Goal: Task Accomplishment & Management: Manage account settings

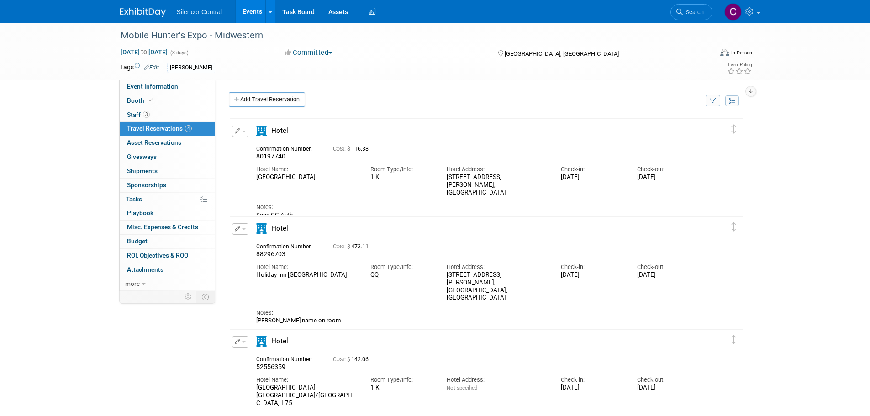
click at [488, 88] on div "Event Website: Edit https://themobilehuntersexpo.com/ Event Venue Name: The Rob…" at bounding box center [482, 185] width 535 height 211
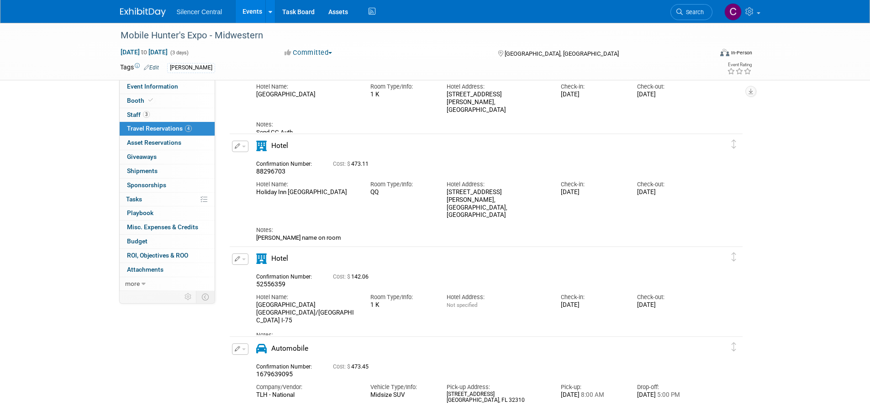
scroll to position [178, 0]
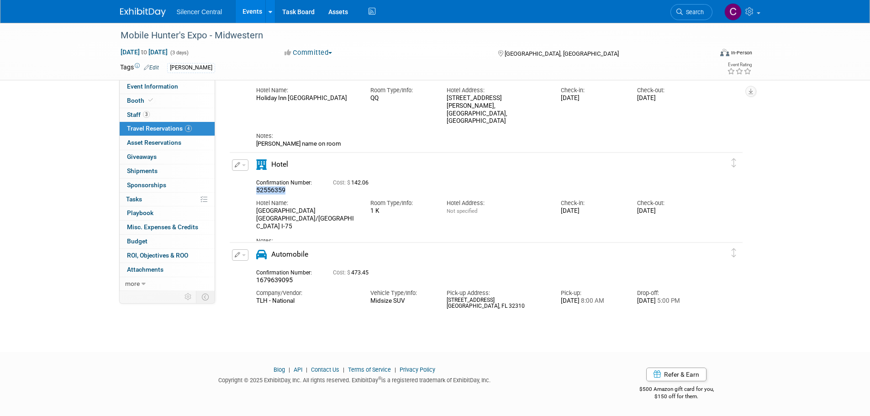
drag, startPoint x: 288, startPoint y: 188, endPoint x: 243, endPoint y: 188, distance: 45.6
click at [243, 188] on div "Edit Reservation 52556359" at bounding box center [479, 206] width 499 height 94
copy span "52556359"
click at [241, 167] on button "button" at bounding box center [240, 164] width 16 height 11
click at [257, 179] on button "Edit Reservation" at bounding box center [270, 180] width 77 height 13
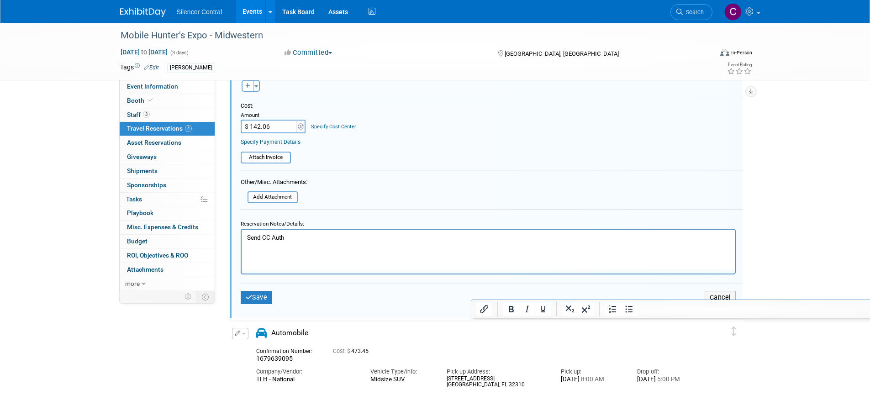
scroll to position [546, 0]
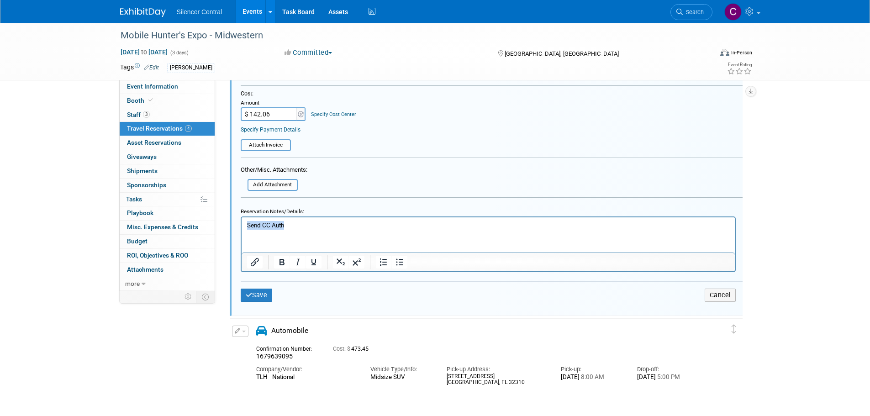
drag, startPoint x: 306, startPoint y: 221, endPoint x: 140, endPoint y: 251, distance: 168.3
click at [241, 229] on html "Send CC Auth" at bounding box center [487, 223] width 493 height 12
click at [246, 298] on icon "submit" at bounding box center [249, 295] width 7 height 6
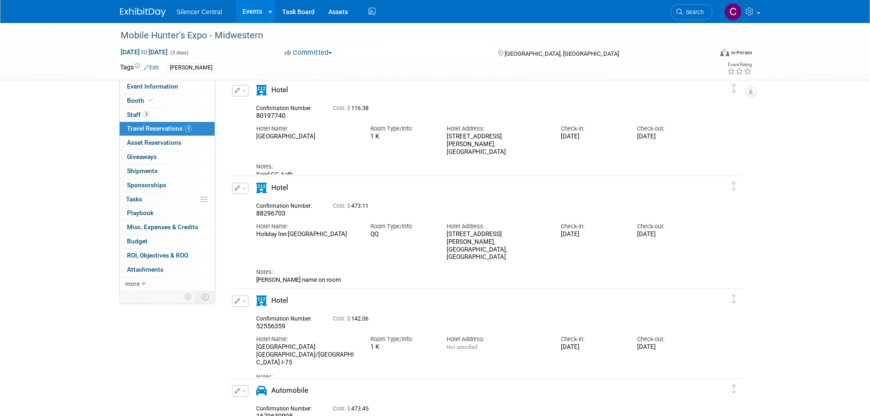
scroll to position [0, 0]
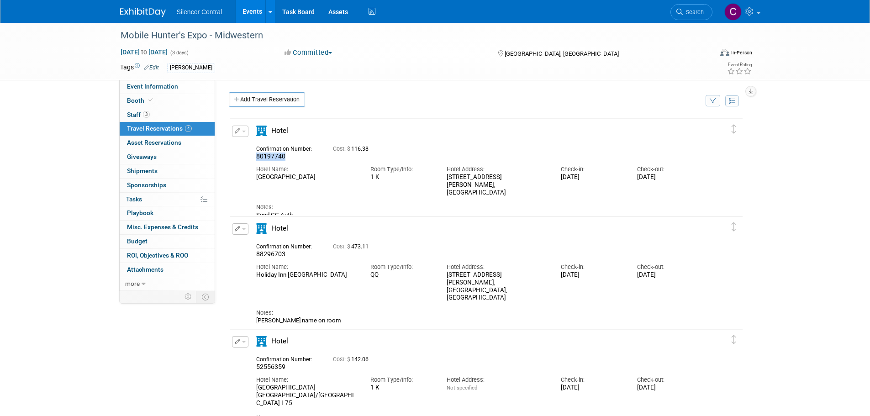
drag, startPoint x: 286, startPoint y: 157, endPoint x: 254, endPoint y: 160, distance: 32.0
click at [254, 160] on div "Confirmation Number: 80197740" at bounding box center [287, 152] width 77 height 18
copy span "80197740"
click at [142, 7] on link at bounding box center [148, 7] width 57 height 7
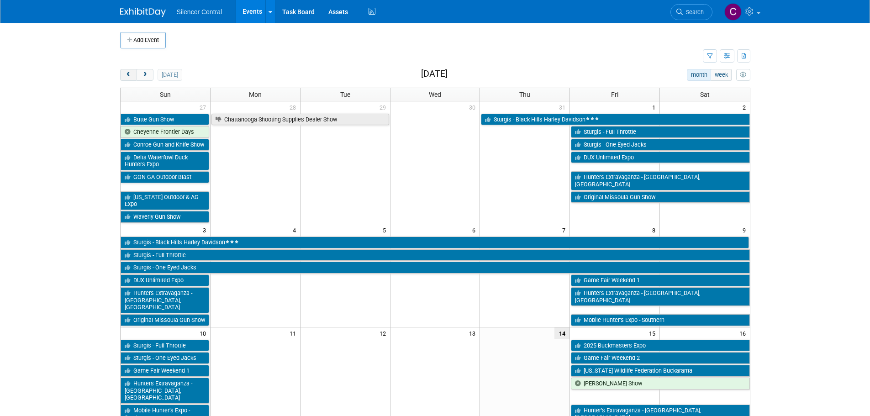
click at [127, 76] on span "prev" at bounding box center [128, 75] width 7 height 6
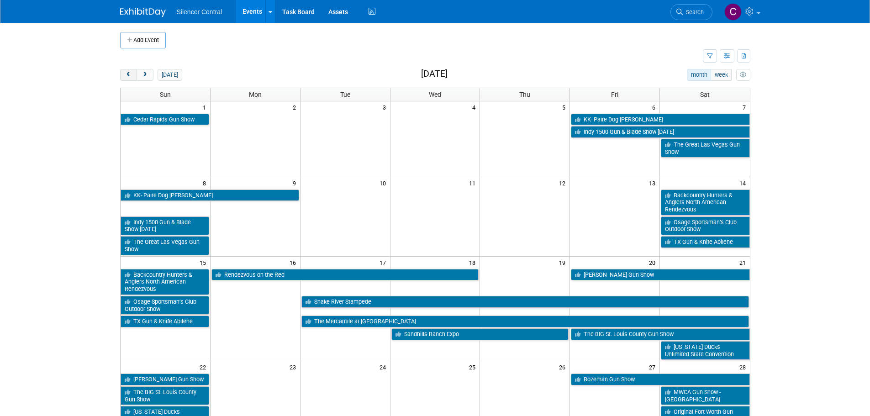
click at [127, 76] on span "prev" at bounding box center [128, 75] width 7 height 6
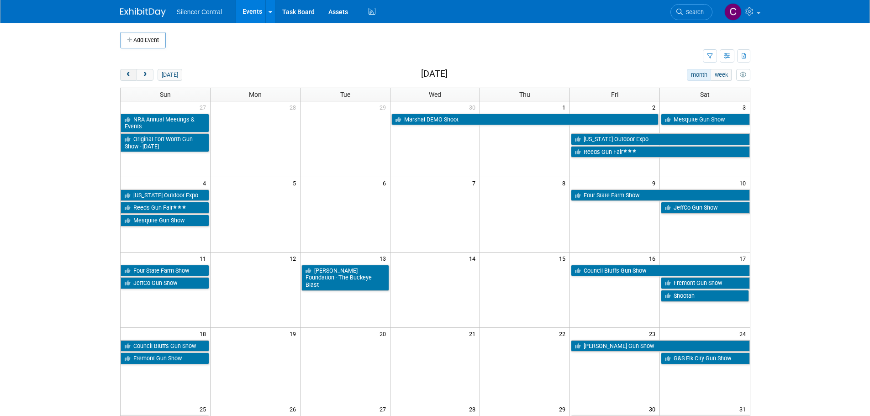
click at [127, 76] on span "prev" at bounding box center [128, 75] width 7 height 6
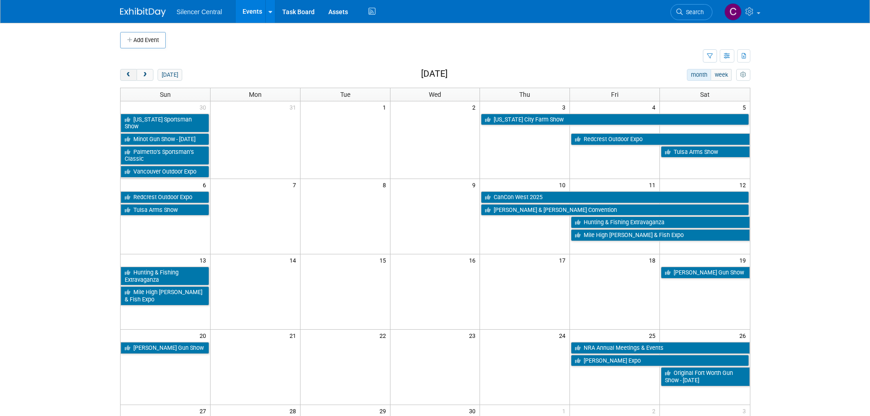
click at [127, 76] on span "prev" at bounding box center [128, 75] width 7 height 6
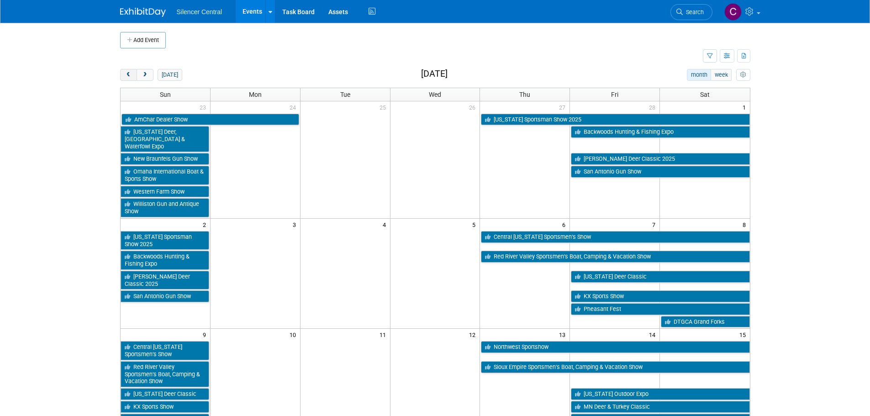
click at [127, 76] on span "prev" at bounding box center [128, 75] width 7 height 6
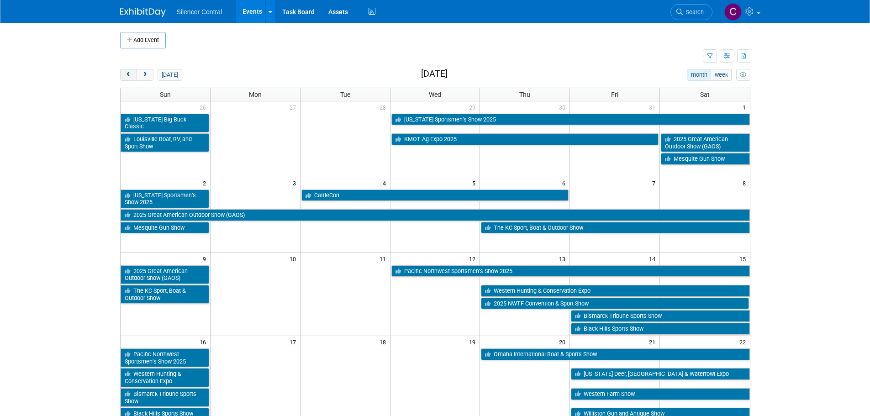
click at [127, 76] on span "prev" at bounding box center [128, 75] width 7 height 6
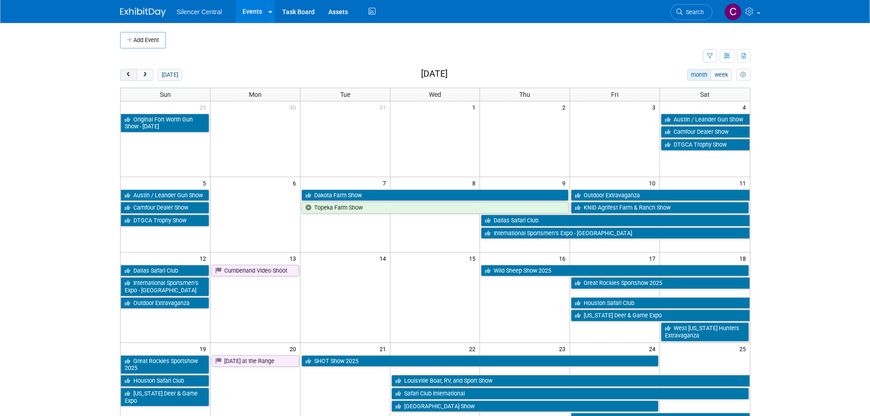
click at [127, 76] on span "prev" at bounding box center [128, 75] width 7 height 6
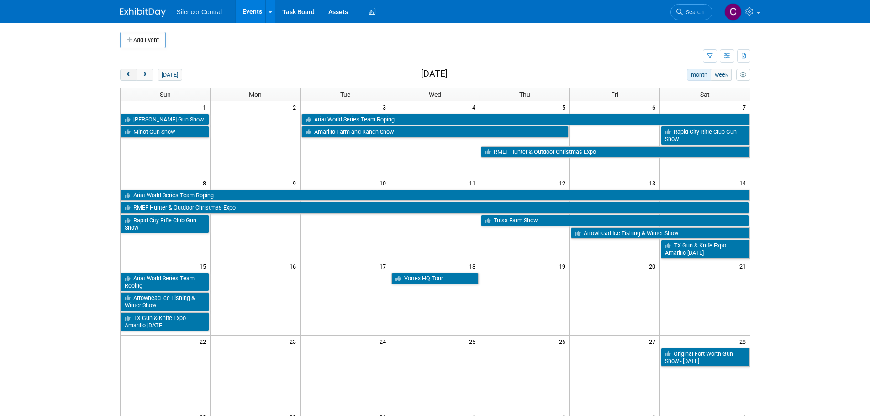
click at [127, 76] on span "prev" at bounding box center [128, 75] width 7 height 6
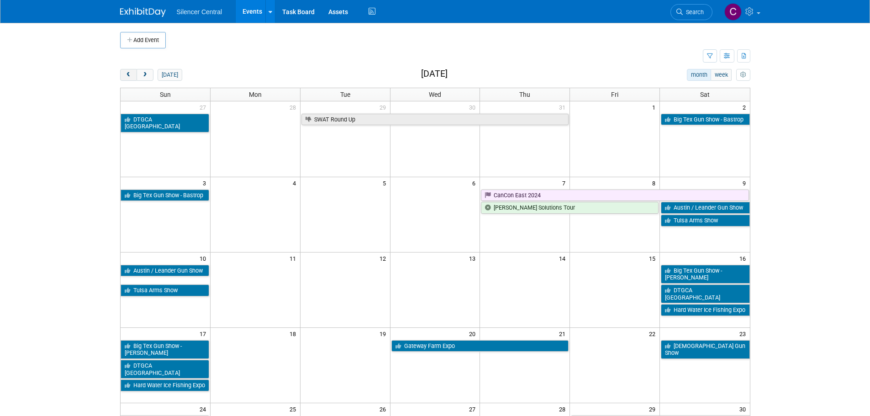
click at [127, 76] on span "prev" at bounding box center [128, 75] width 7 height 6
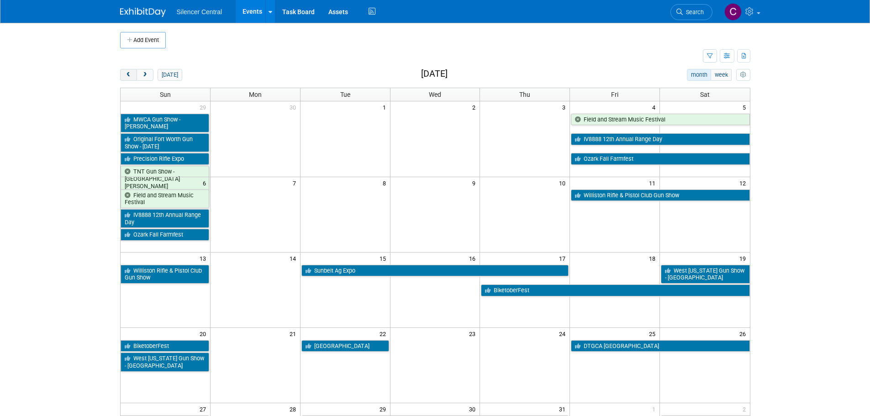
click at [127, 76] on span "prev" at bounding box center [128, 75] width 7 height 6
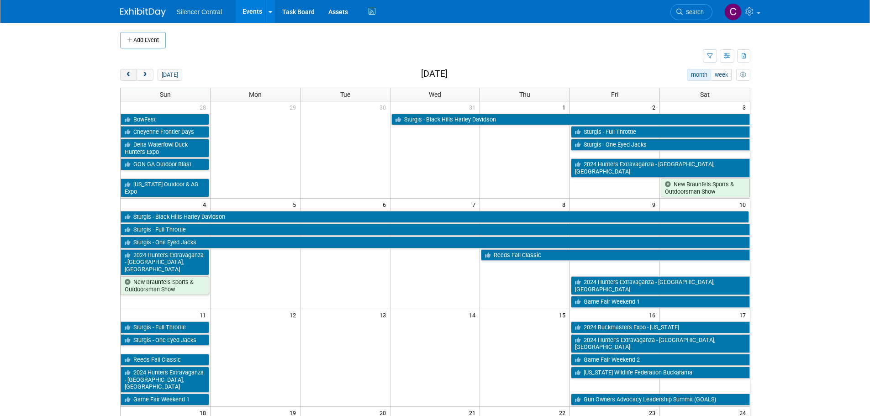
click at [127, 76] on span "prev" at bounding box center [128, 75] width 7 height 6
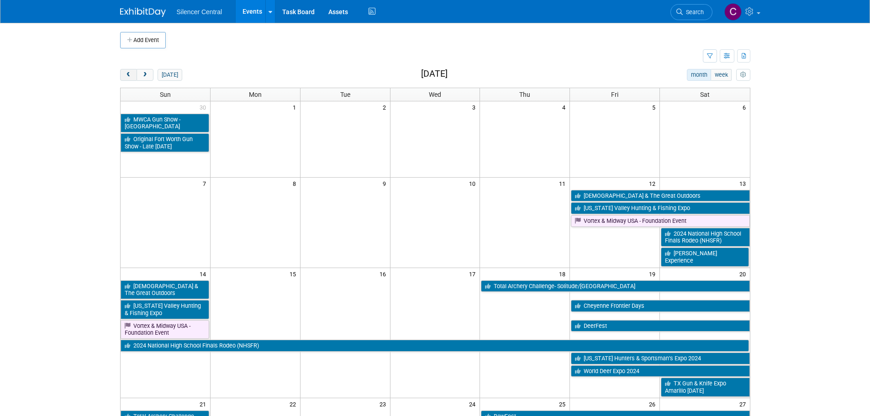
click at [127, 76] on span "prev" at bounding box center [128, 75] width 7 height 6
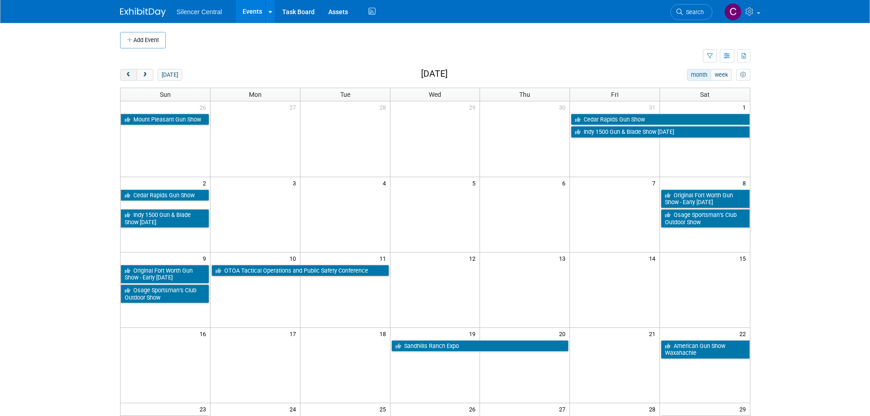
click at [127, 76] on span "prev" at bounding box center [128, 75] width 7 height 6
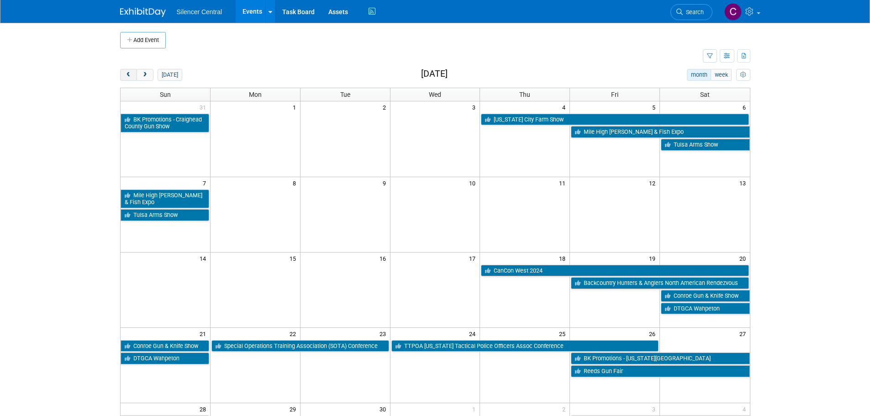
click at [127, 76] on span "prev" at bounding box center [128, 75] width 7 height 6
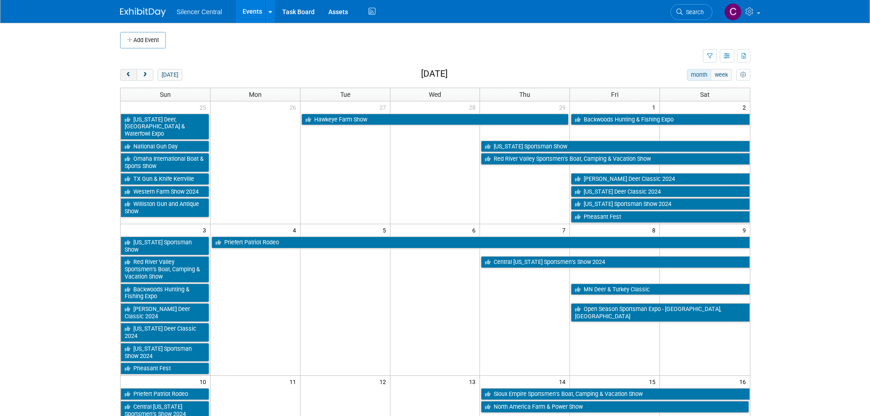
click at [127, 76] on span "prev" at bounding box center [128, 75] width 7 height 6
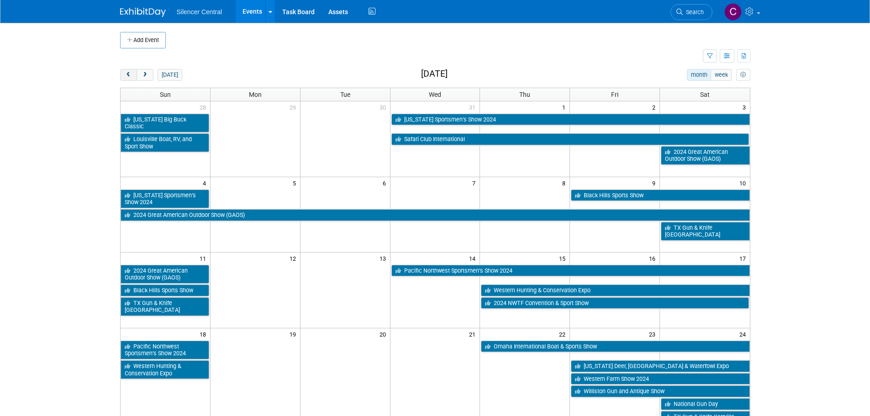
click at [127, 76] on span "prev" at bounding box center [128, 75] width 7 height 6
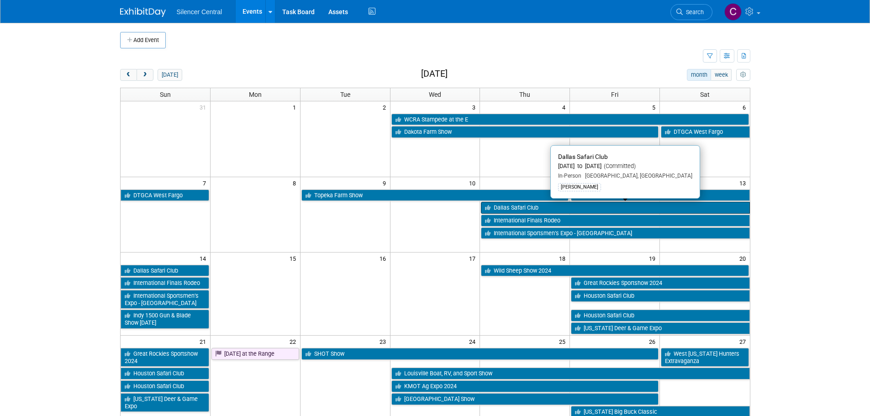
click at [519, 207] on link "Dallas Safari Club" at bounding box center [615, 208] width 268 height 12
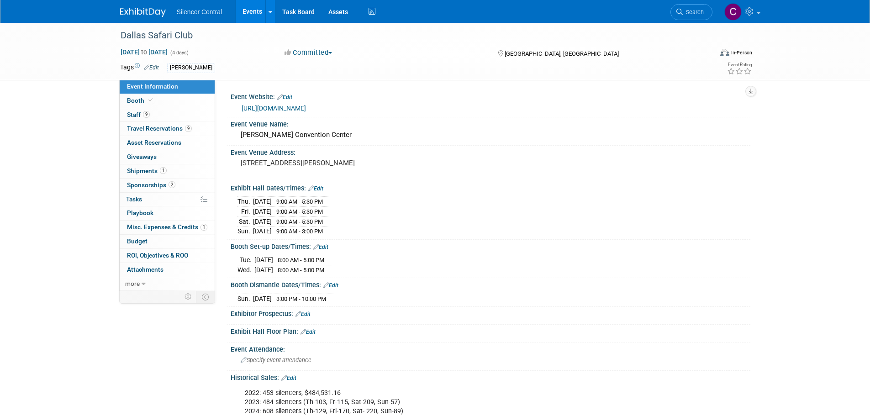
click at [139, 14] on img at bounding box center [143, 12] width 46 height 9
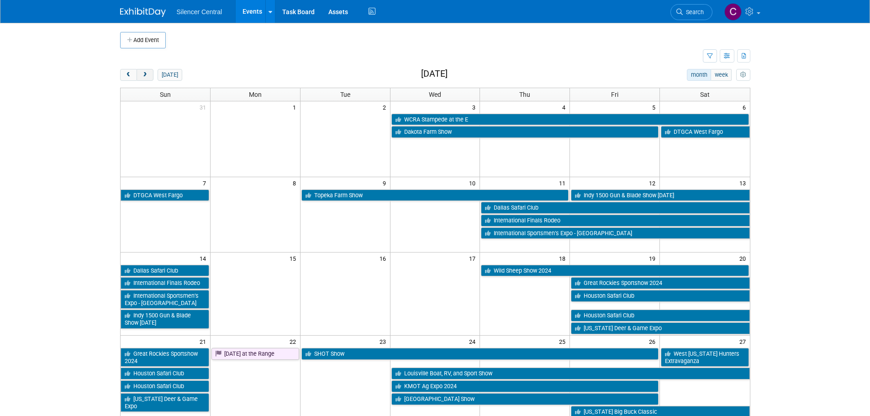
click at [151, 73] on button "next" at bounding box center [144, 75] width 17 height 12
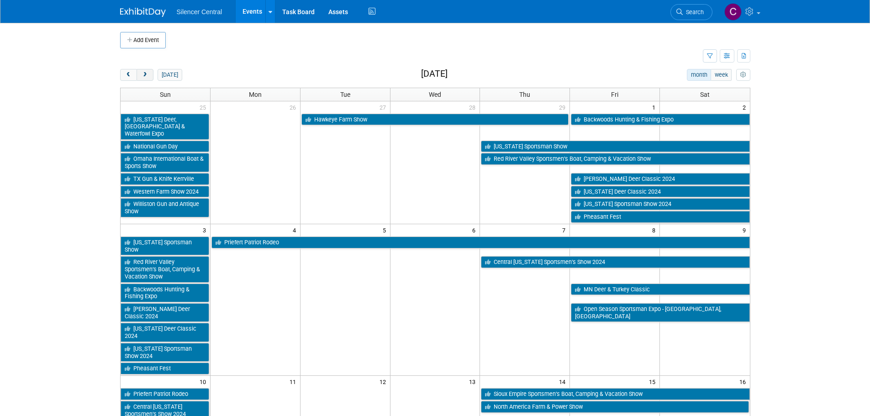
click at [151, 73] on button "next" at bounding box center [144, 75] width 17 height 12
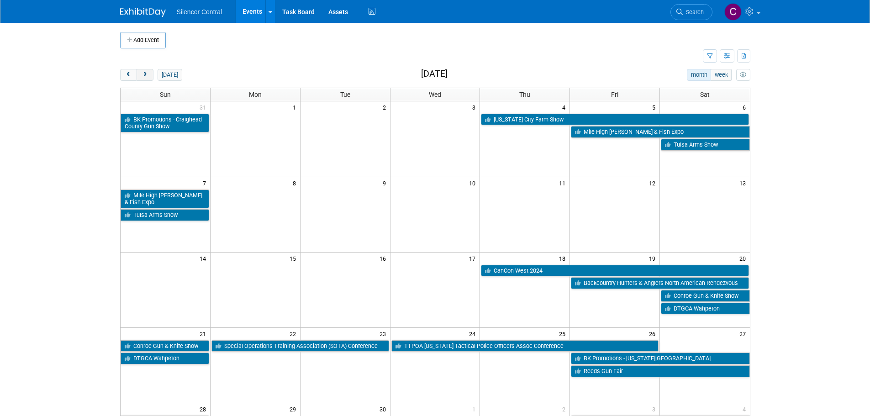
click at [151, 73] on button "next" at bounding box center [144, 75] width 17 height 12
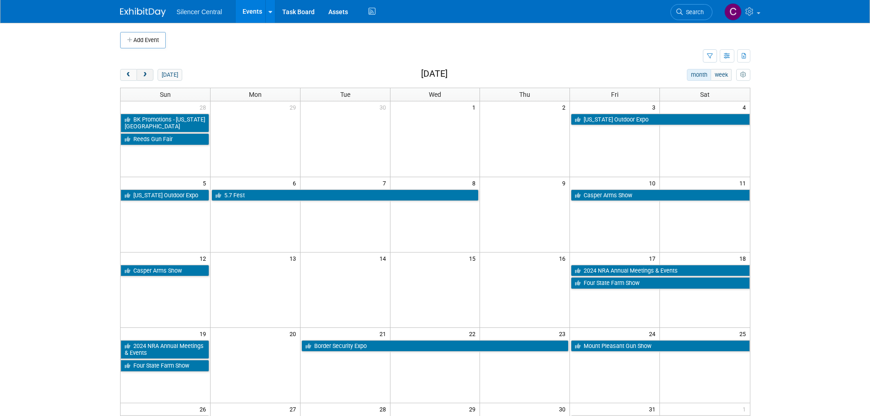
click at [151, 73] on button "next" at bounding box center [144, 75] width 17 height 12
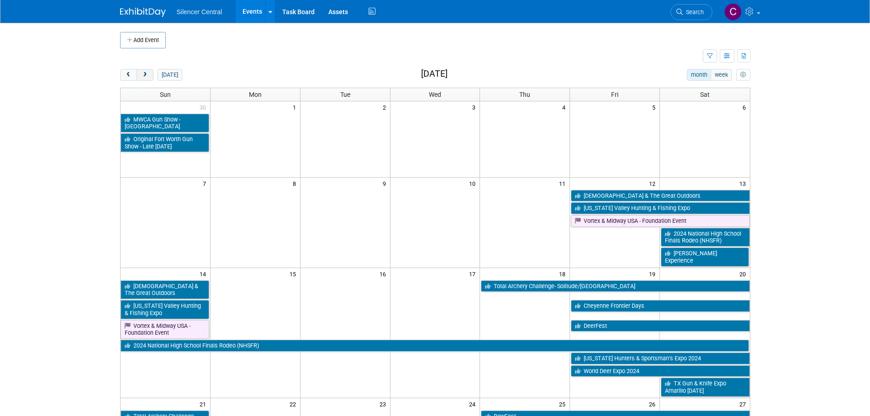
click at [151, 73] on button "next" at bounding box center [144, 75] width 17 height 12
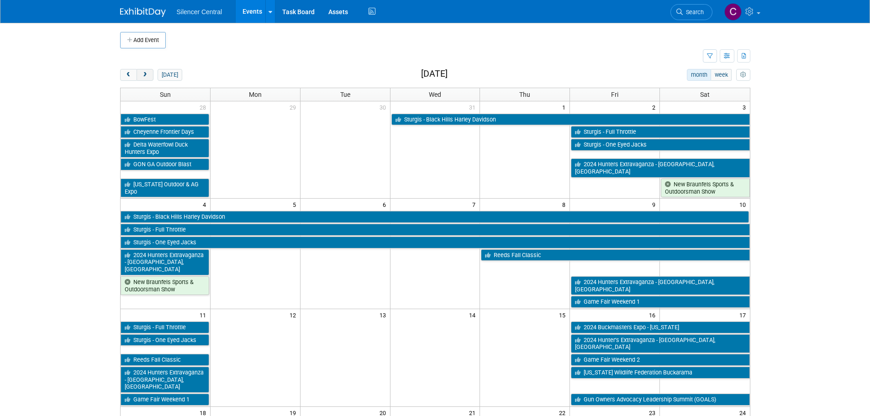
click at [151, 73] on button "next" at bounding box center [144, 75] width 17 height 12
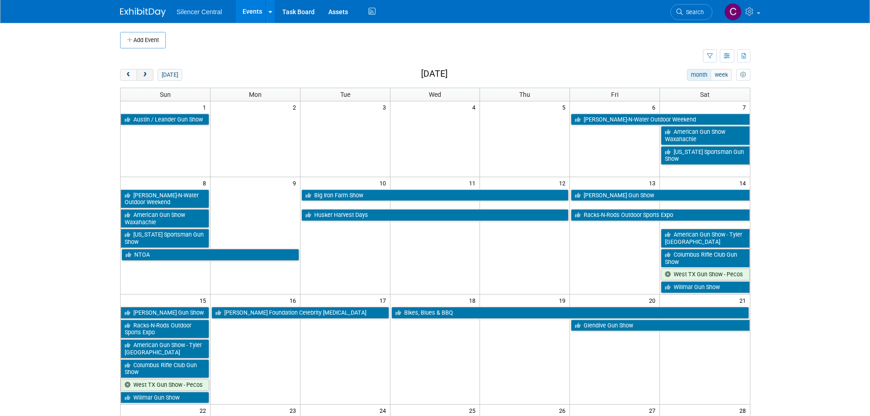
click at [151, 73] on button "next" at bounding box center [144, 75] width 17 height 12
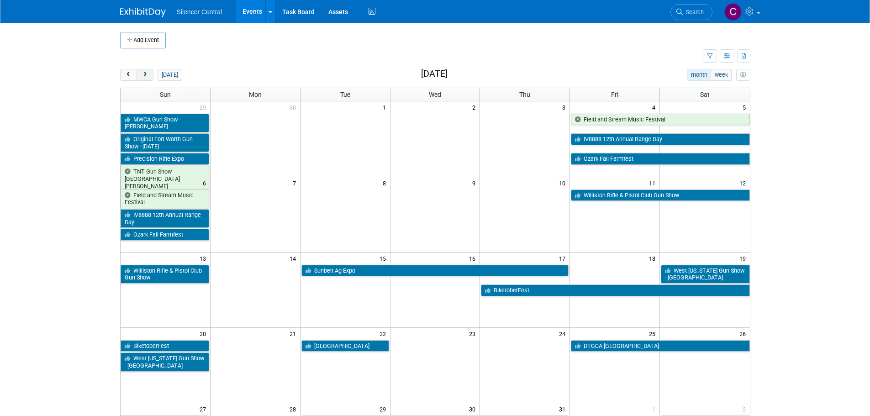
click at [151, 73] on button "next" at bounding box center [144, 75] width 17 height 12
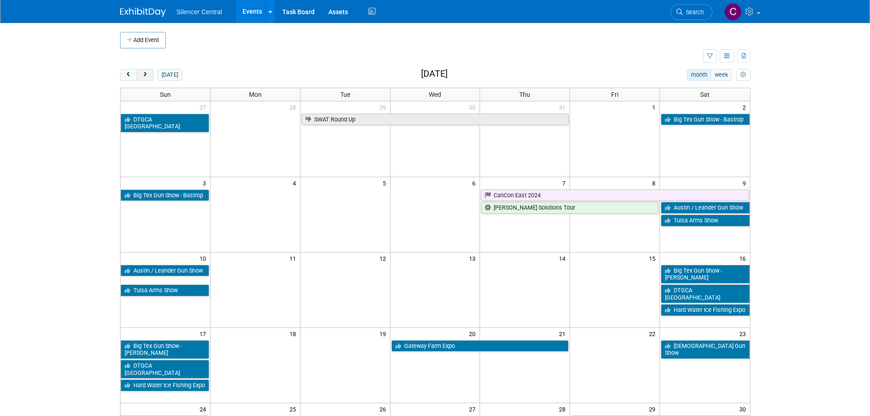
click at [151, 73] on button "next" at bounding box center [144, 75] width 17 height 12
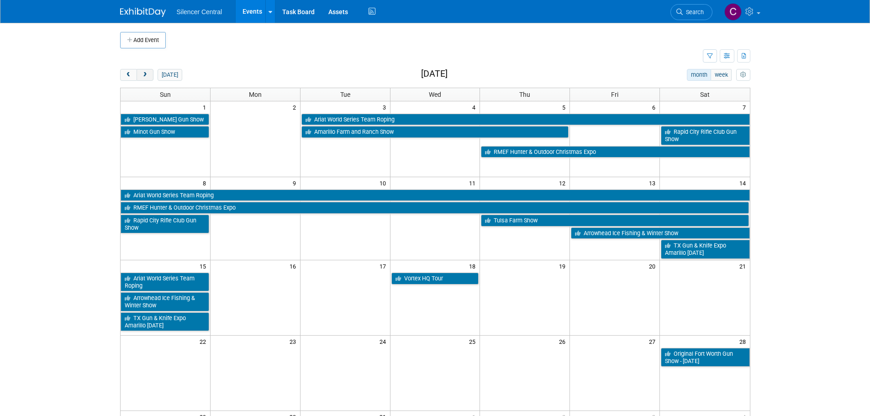
click at [151, 73] on button "next" at bounding box center [144, 75] width 17 height 12
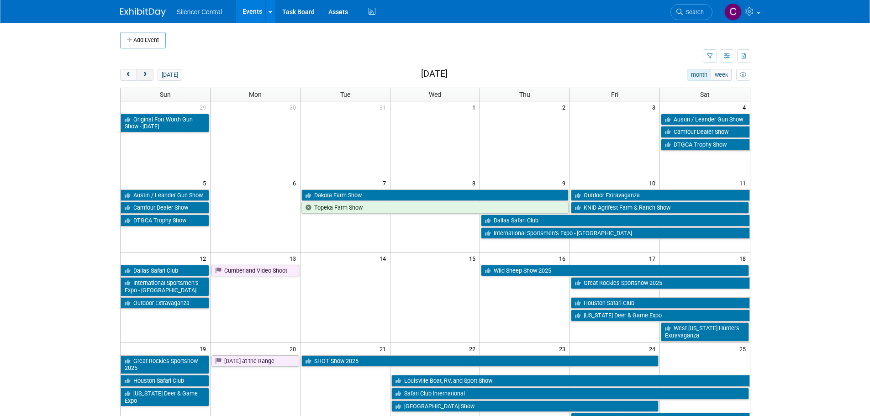
click at [151, 73] on button "next" at bounding box center [144, 75] width 17 height 12
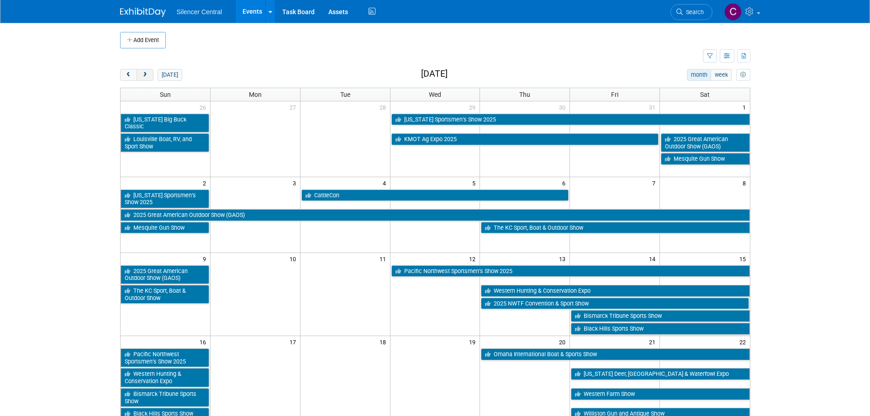
click at [151, 73] on button "next" at bounding box center [144, 75] width 17 height 12
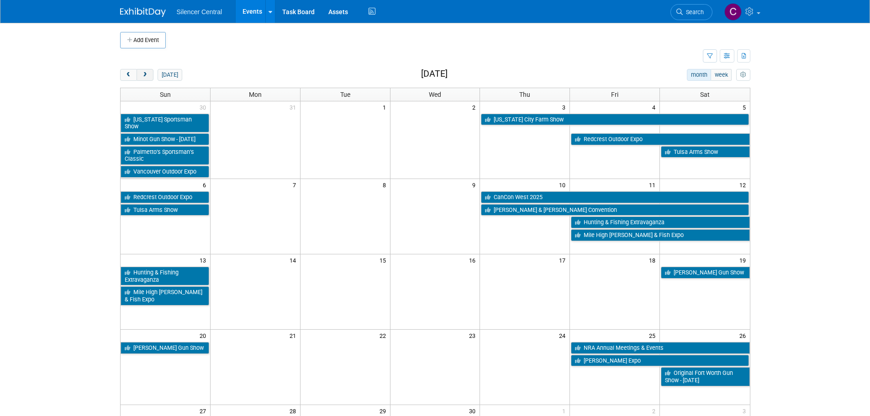
click at [151, 73] on button "next" at bounding box center [144, 75] width 17 height 12
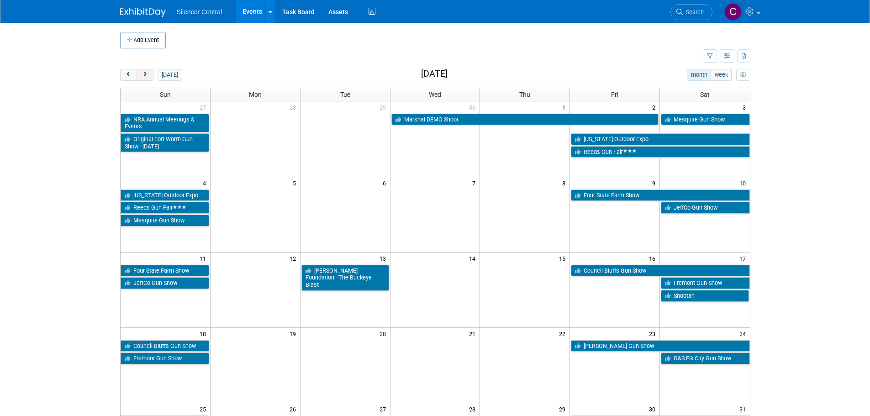
click at [151, 73] on button "next" at bounding box center [144, 75] width 17 height 12
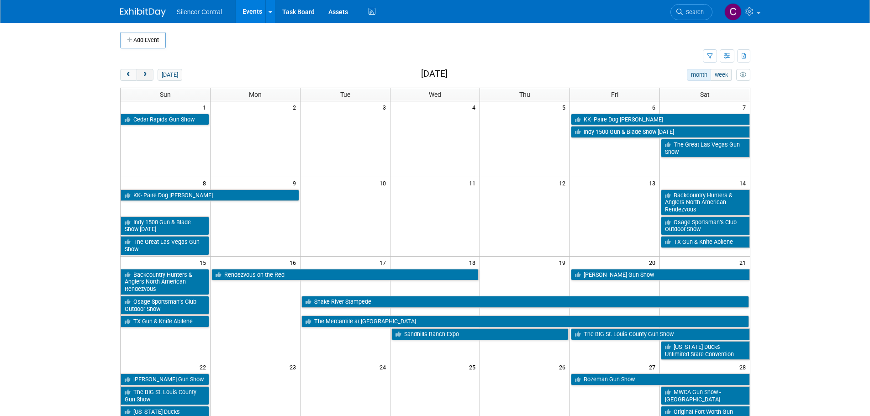
click at [151, 73] on button "next" at bounding box center [144, 75] width 17 height 12
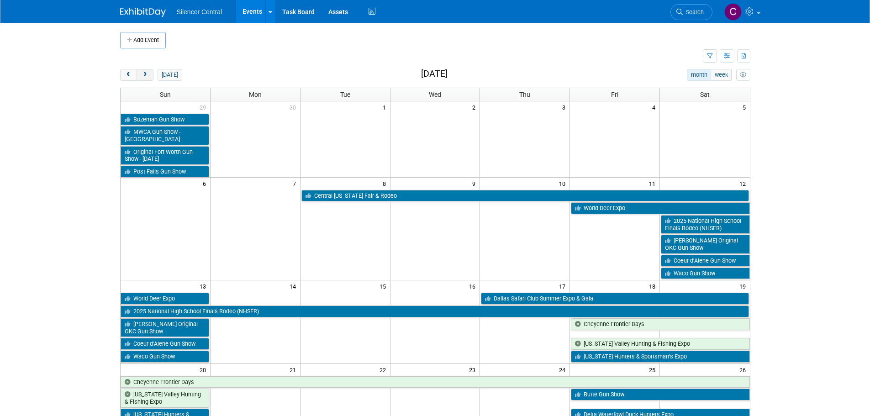
click at [151, 73] on button "next" at bounding box center [144, 75] width 17 height 12
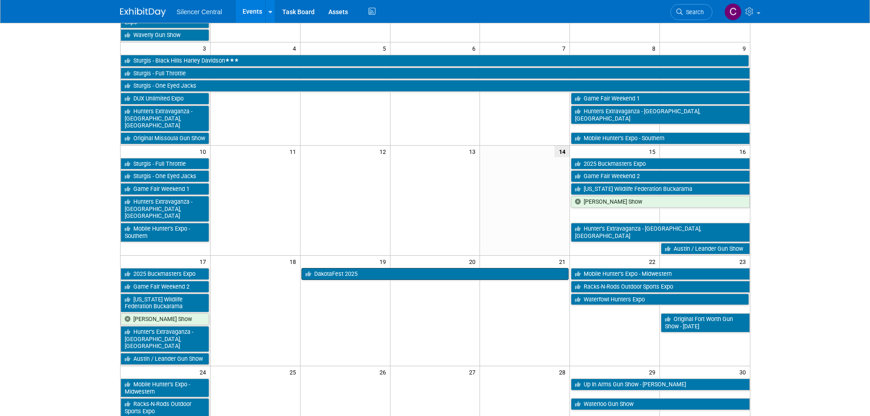
scroll to position [183, 0]
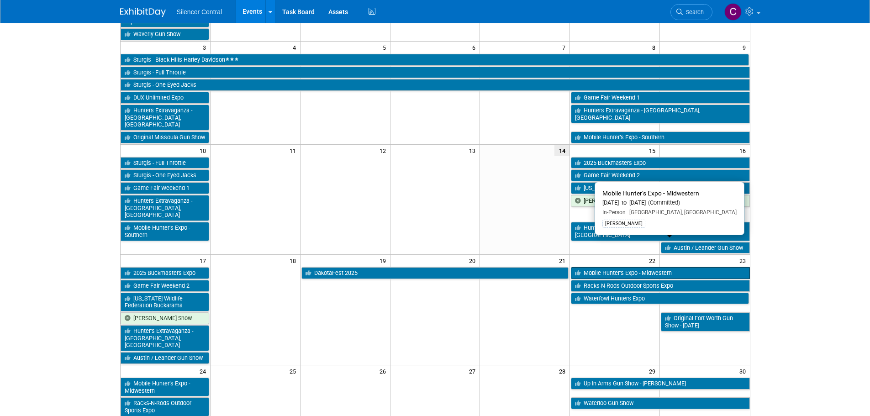
click at [608, 267] on link "Mobile Hunter’s Expo - Midwestern" at bounding box center [660, 273] width 178 height 12
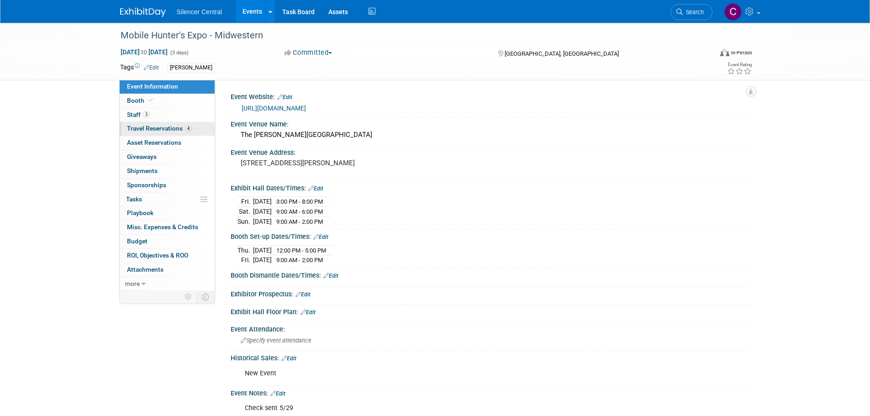
click at [158, 127] on span "Travel Reservations 4" at bounding box center [159, 128] width 65 height 7
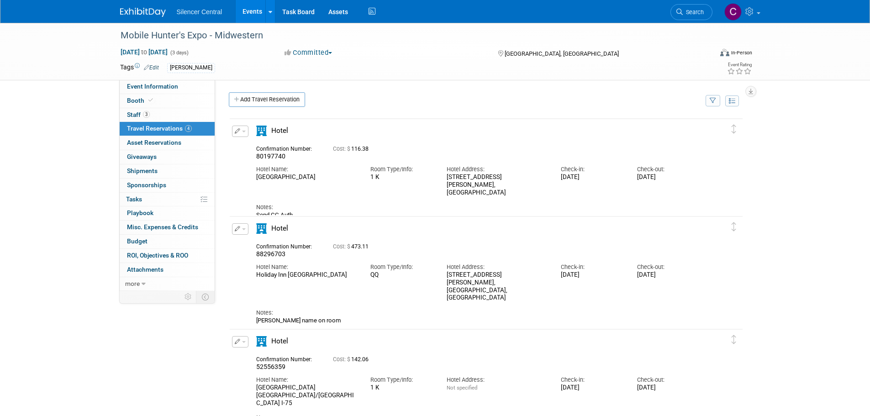
click at [239, 129] on button "button" at bounding box center [240, 131] width 16 height 11
click at [250, 142] on button "Edit Reservation" at bounding box center [270, 147] width 77 height 13
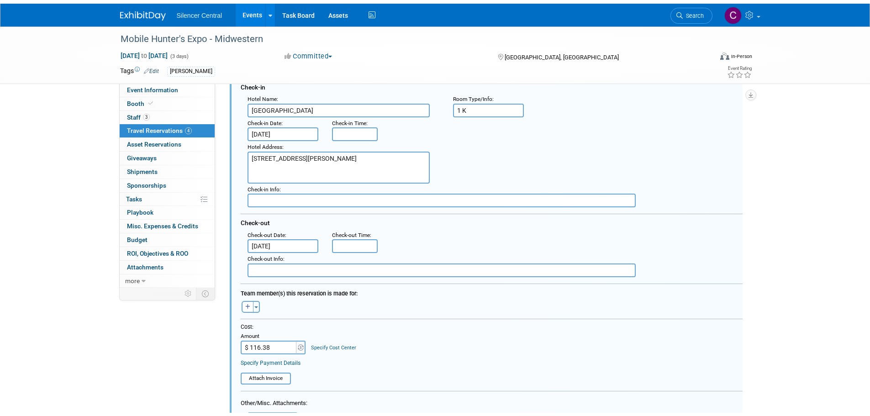
scroll to position [290, 0]
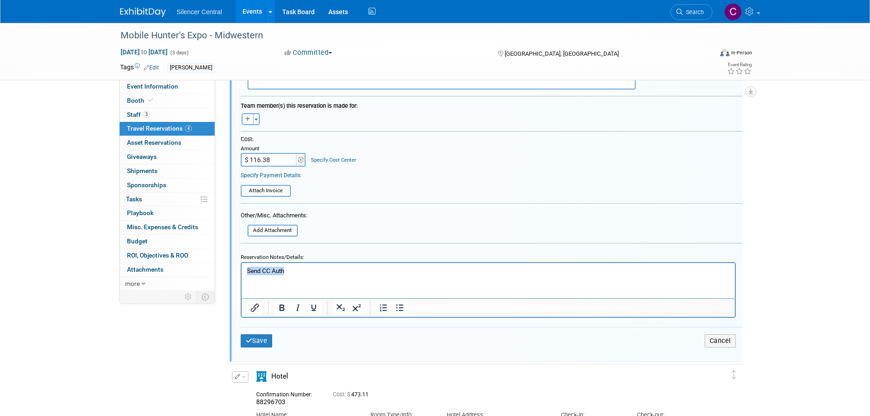
drag, startPoint x: 272, startPoint y: 274, endPoint x: 148, endPoint y: 275, distance: 123.3
click at [241, 275] on html "Send CC Auth" at bounding box center [487, 268] width 493 height 12
click at [246, 342] on icon "submit" at bounding box center [249, 340] width 7 height 6
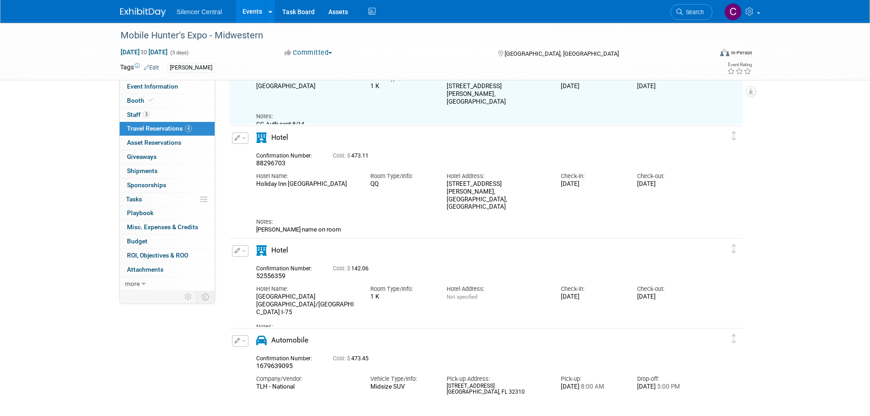
scroll to position [107, 0]
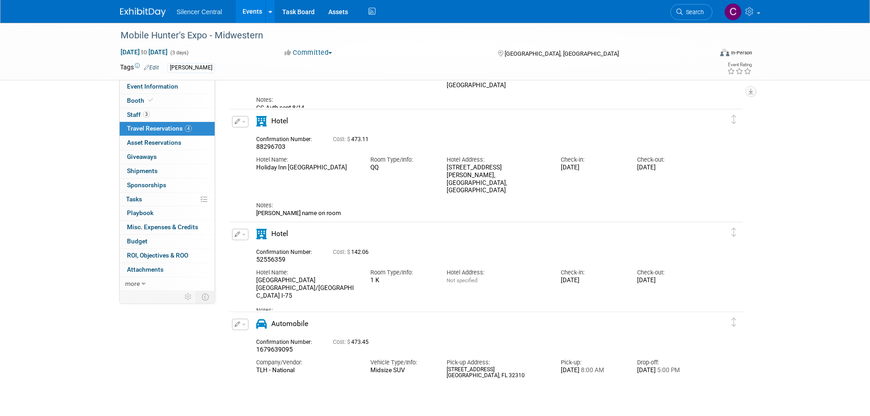
click at [136, 15] on img at bounding box center [143, 12] width 46 height 9
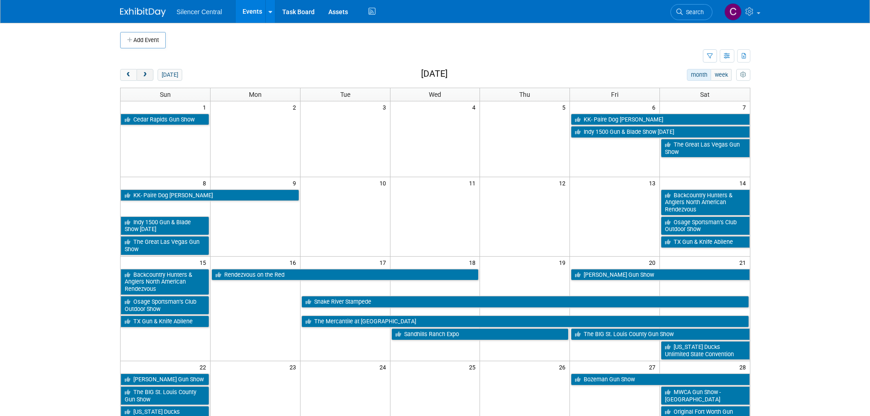
click at [150, 76] on button "next" at bounding box center [144, 75] width 17 height 12
click at [150, 75] on button "next" at bounding box center [144, 75] width 17 height 12
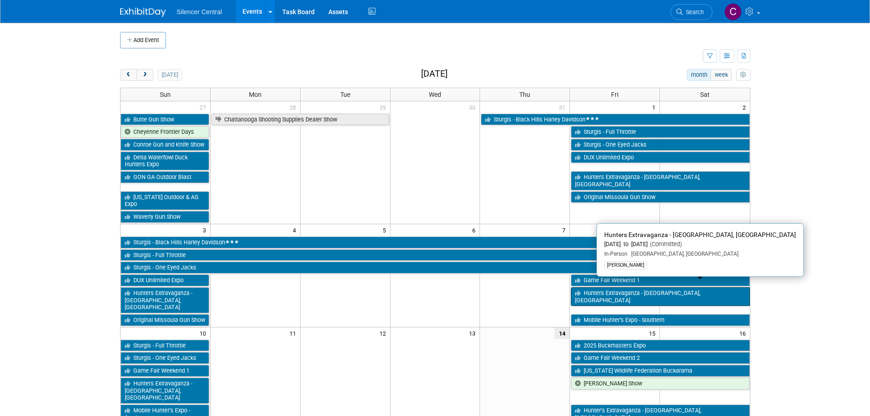
scroll to position [183, 0]
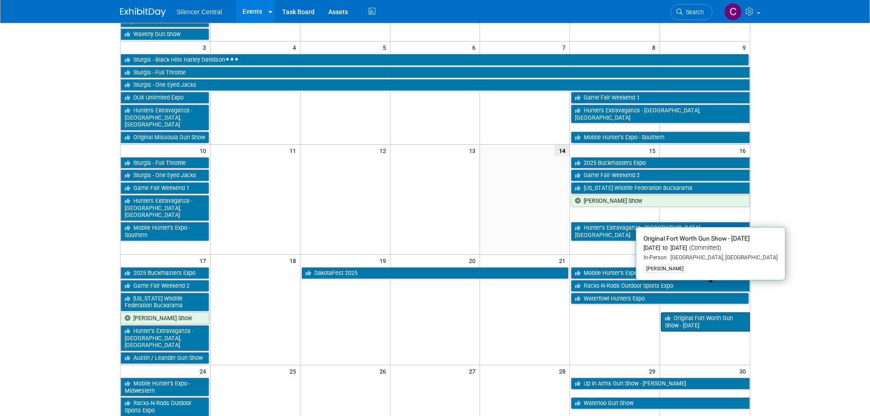
click at [701, 312] on link "Original Fort Worth Gun Show - [DATE]" at bounding box center [705, 321] width 89 height 19
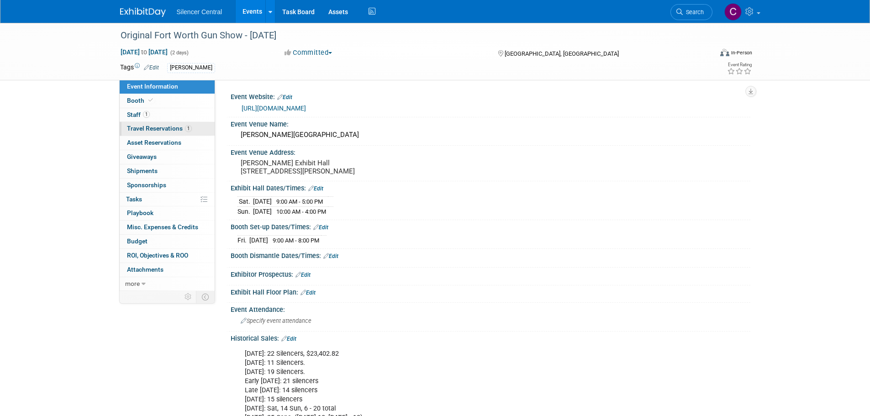
click at [143, 129] on span "Travel Reservations 1" at bounding box center [159, 128] width 65 height 7
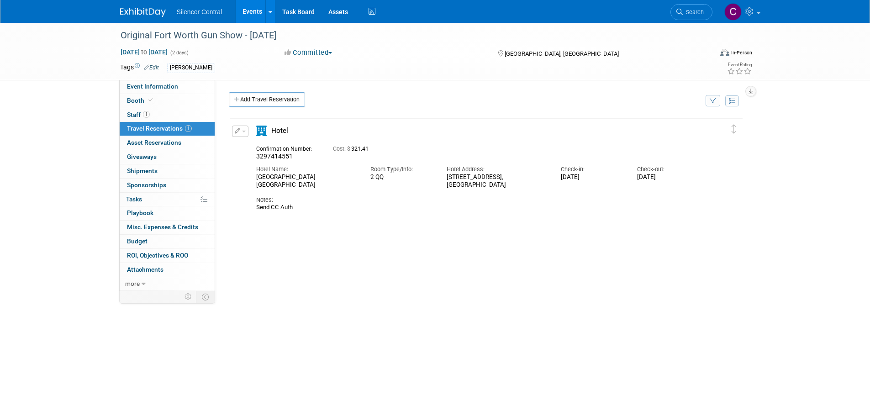
click at [142, 15] on img at bounding box center [143, 12] width 46 height 9
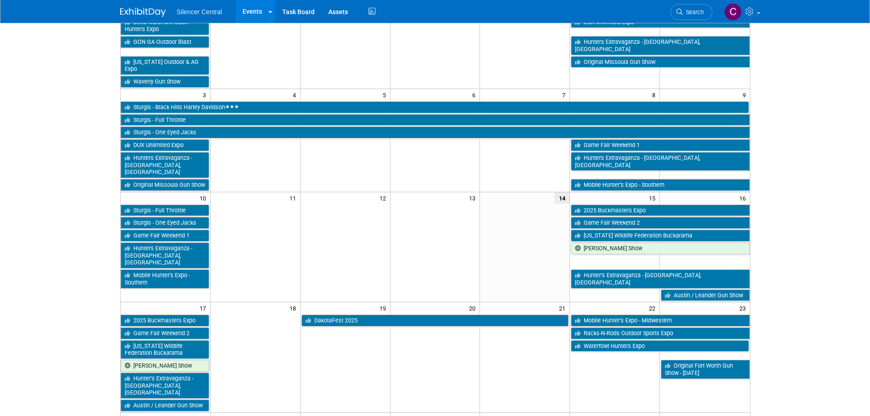
scroll to position [137, 0]
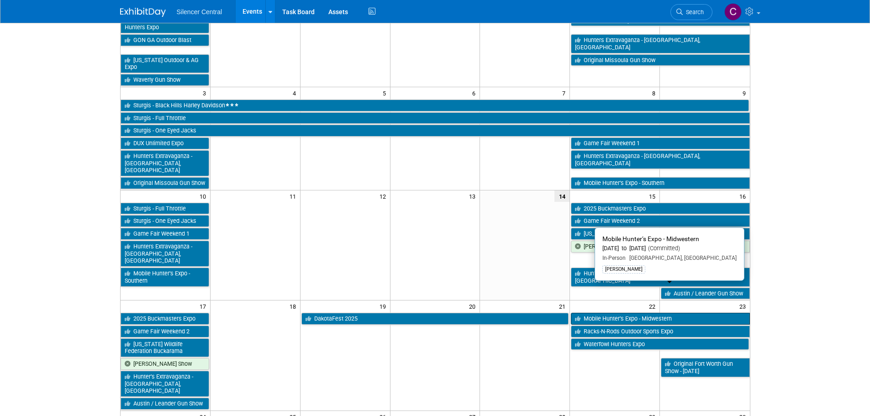
click at [596, 313] on link "Mobile Hunter’s Expo - Midwestern" at bounding box center [660, 319] width 178 height 12
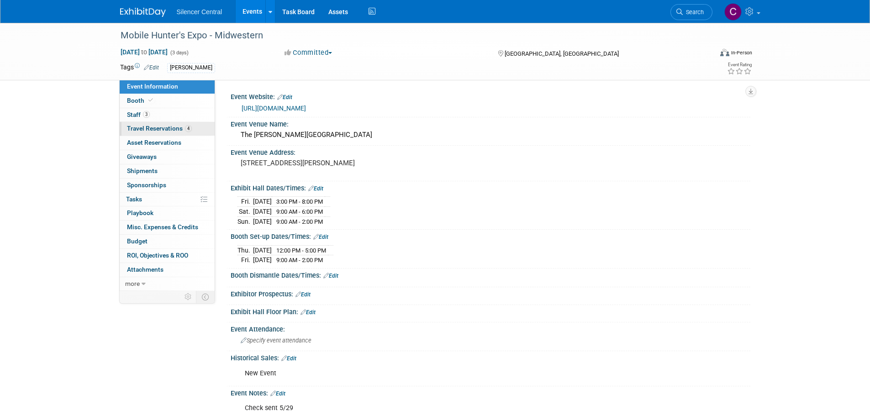
click at [135, 128] on span "Travel Reservations 4" at bounding box center [159, 128] width 65 height 7
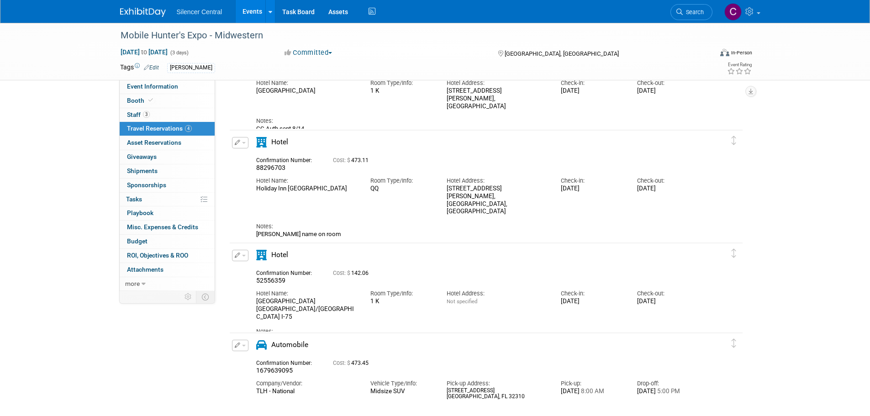
scroll to position [91, 0]
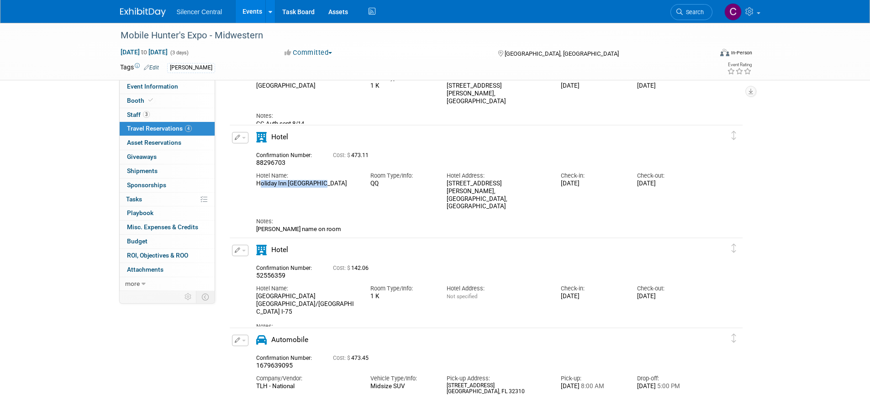
drag, startPoint x: 322, startPoint y: 184, endPoint x: 250, endPoint y: 184, distance: 72.1
click at [250, 184] on div "Hotel Name: [GEOGRAPHIC_DATA] [GEOGRAPHIC_DATA]" at bounding box center [306, 177] width 114 height 21
copy div "Holiday Inn [GEOGRAPHIC_DATA]"
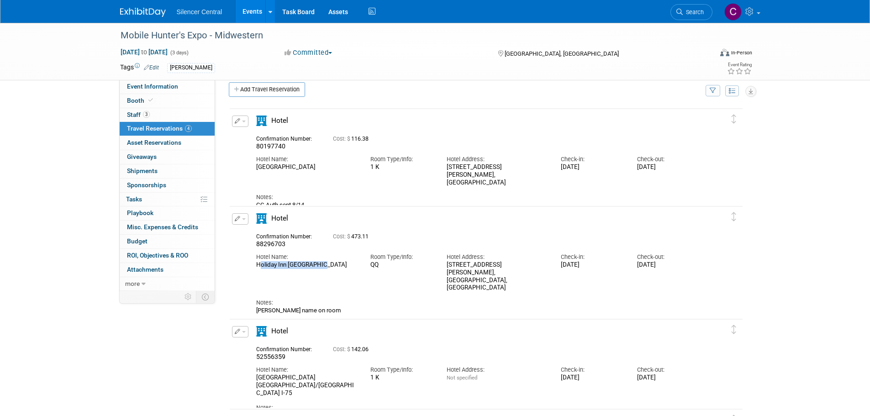
scroll to position [0, 0]
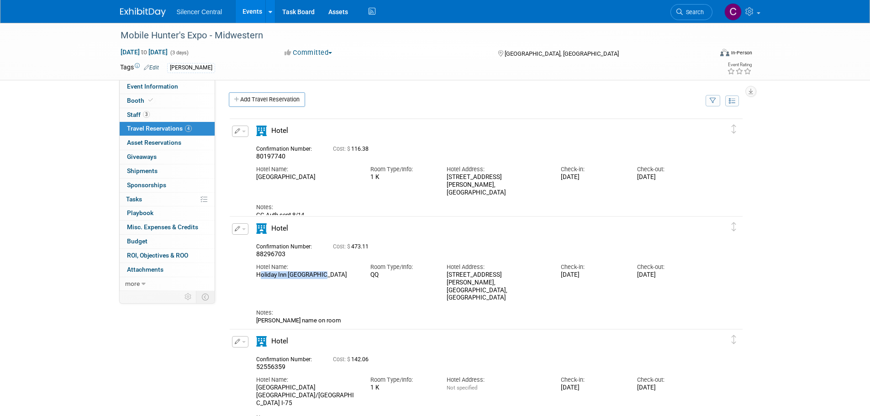
click at [275, 99] on link "Add Travel Reservation" at bounding box center [267, 99] width 76 height 15
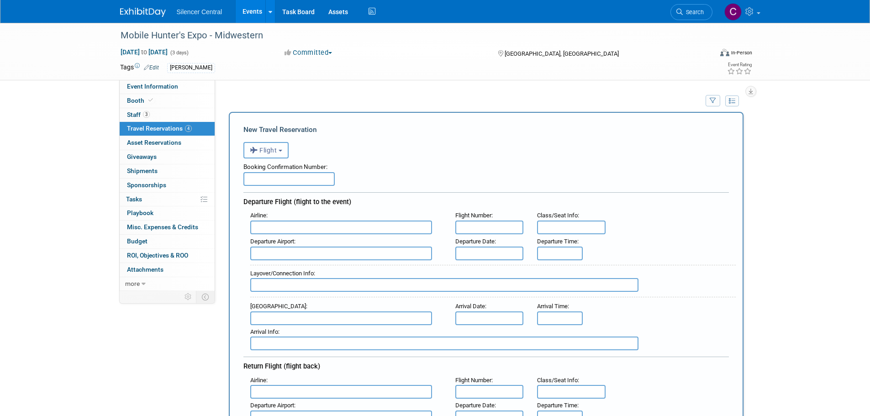
click at [280, 157] on button "Flight" at bounding box center [265, 150] width 45 height 16
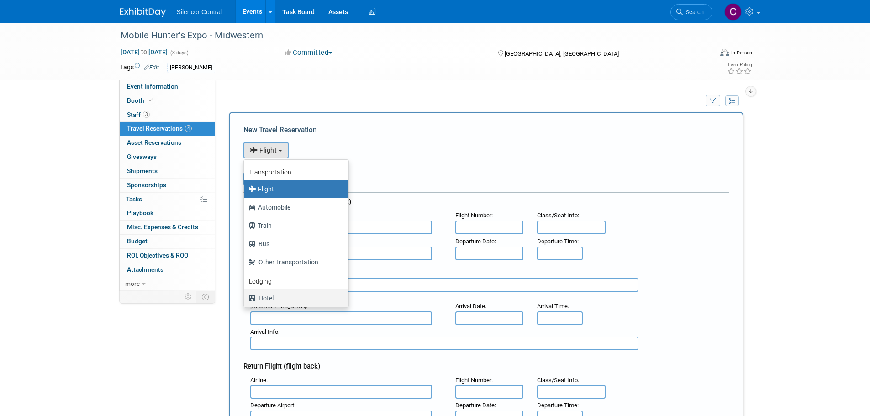
click at [285, 300] on label "Hotel" at bounding box center [293, 298] width 91 height 15
click at [245, 300] on input "Hotel" at bounding box center [242, 297] width 6 height 6
select select "6"
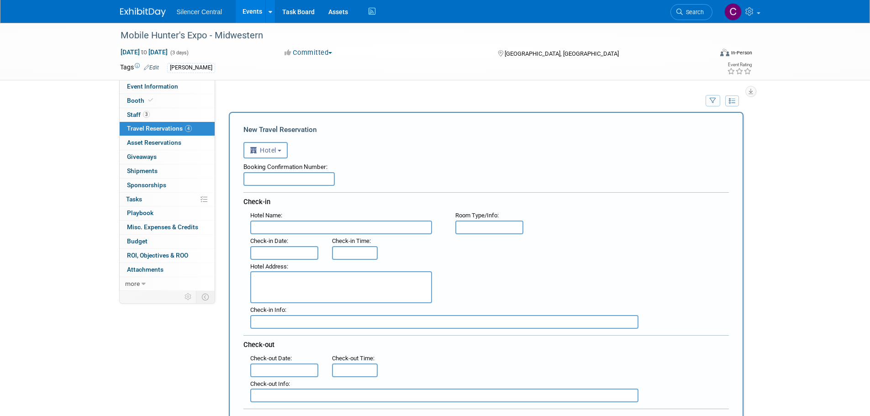
click at [278, 184] on input "text" at bounding box center [288, 179] width 91 height 14
type input "44352831"
click at [294, 225] on input "text" at bounding box center [341, 227] width 182 height 14
type input "Holiday Inn [GEOGRAPHIC_DATA]"
click at [485, 233] on input "text" at bounding box center [489, 227] width 68 height 14
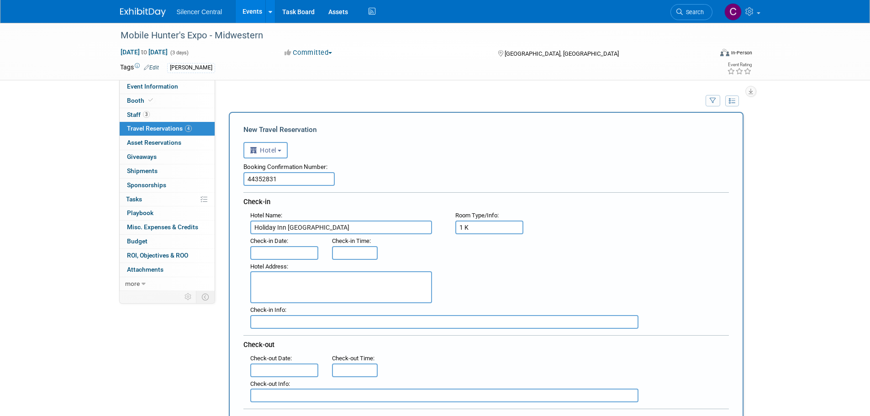
type input "1 K"
click at [294, 255] on input "text" at bounding box center [284, 253] width 68 height 14
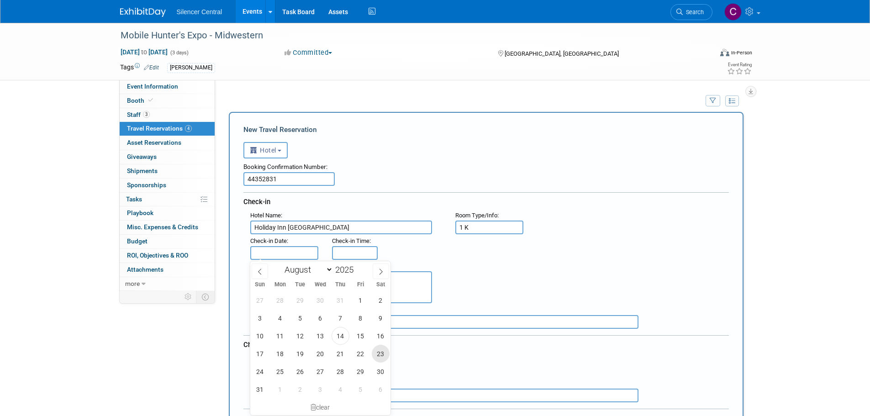
click at [377, 357] on span "23" at bounding box center [381, 354] width 18 height 18
type input "[DATE]"
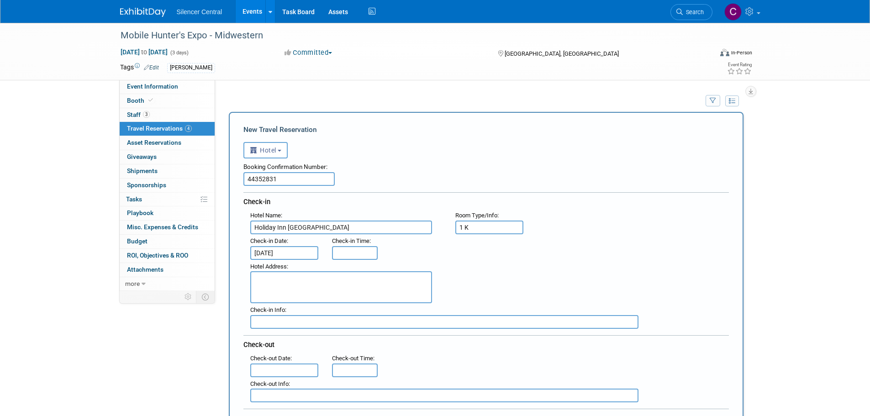
click at [308, 287] on textarea at bounding box center [341, 287] width 182 height 32
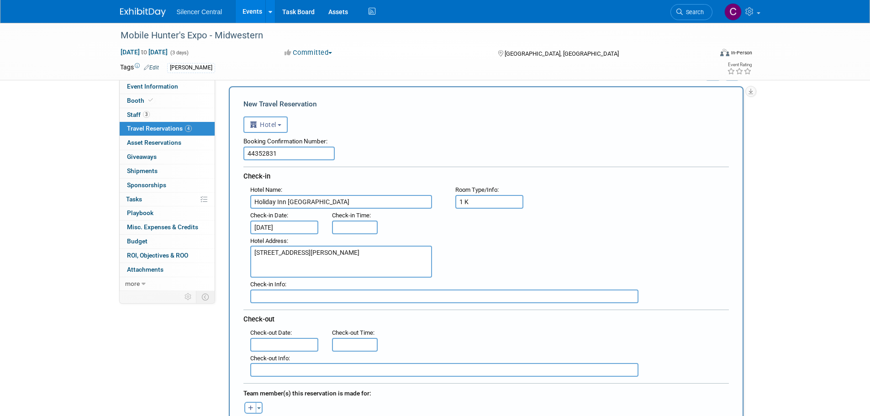
scroll to position [46, 0]
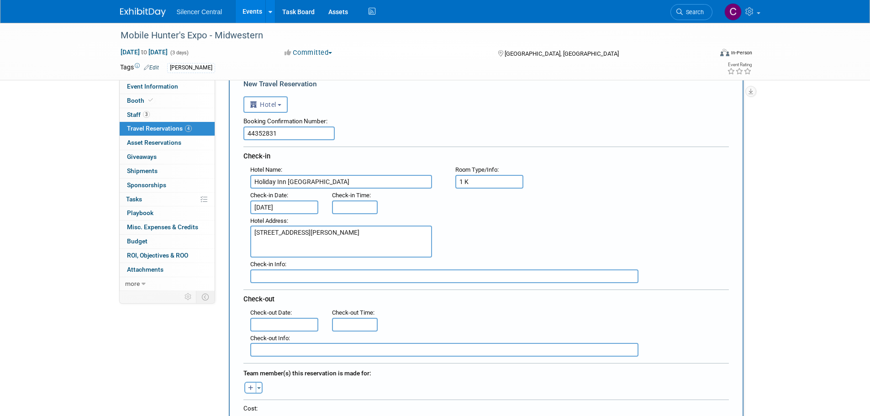
type textarea "[STREET_ADDRESS][PERSON_NAME]"
click at [279, 322] on input "text" at bounding box center [284, 325] width 68 height 14
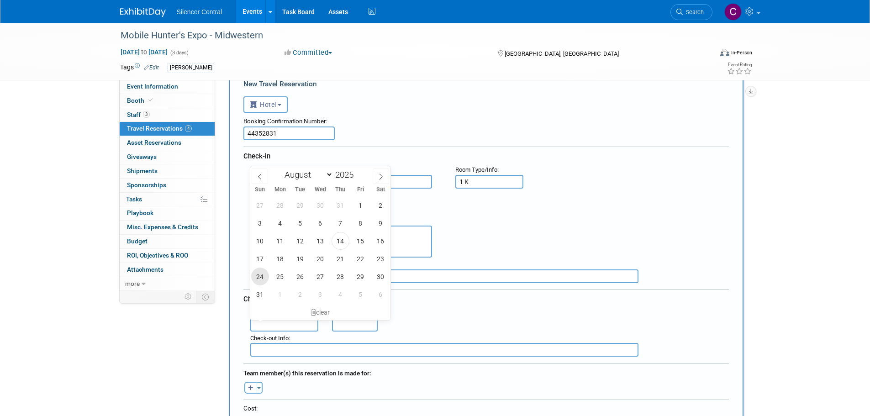
drag, startPoint x: 256, startPoint y: 279, endPoint x: 284, endPoint y: 274, distance: 28.7
click at [256, 278] on span "24" at bounding box center [260, 276] width 18 height 18
type input "[DATE]"
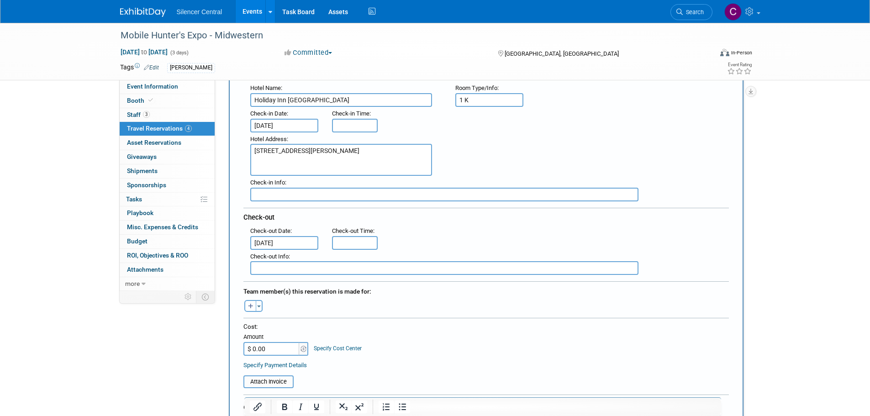
scroll to position [228, 0]
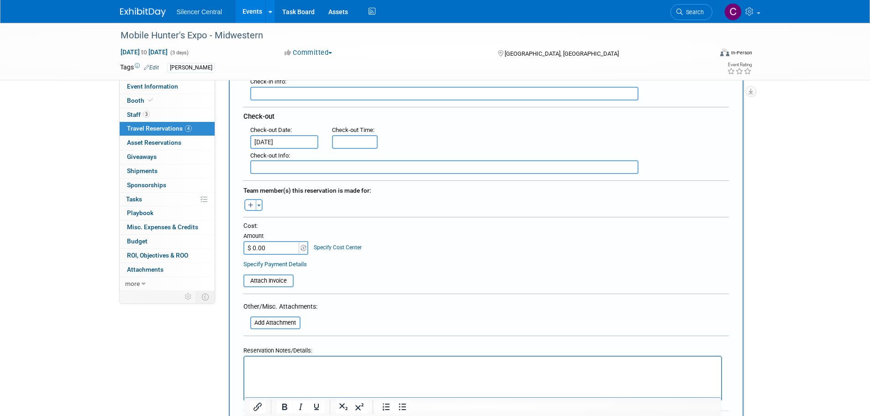
click at [281, 246] on input "$ 0.00" at bounding box center [271, 248] width 57 height 14
click at [270, 246] on input "$ 0.00" at bounding box center [271, 248] width 57 height 14
drag, startPoint x: 270, startPoint y: 246, endPoint x: 262, endPoint y: 248, distance: 8.7
click at [262, 248] on input "$ 0.00" at bounding box center [271, 248] width 57 height 14
type input "$ 176.44"
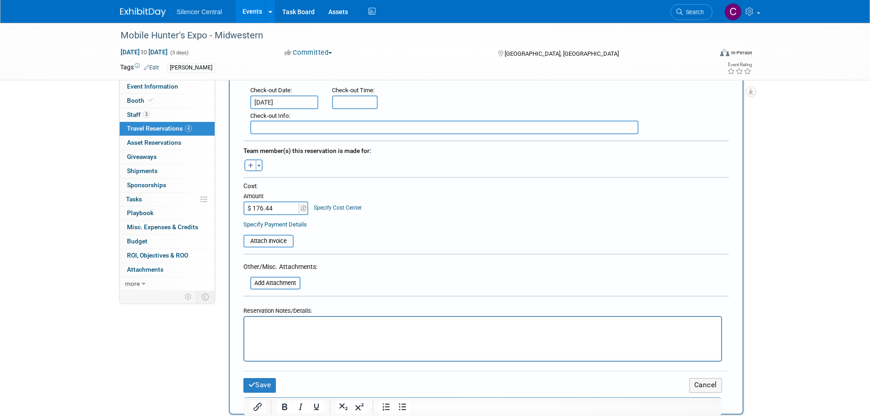
scroll to position [320, 0]
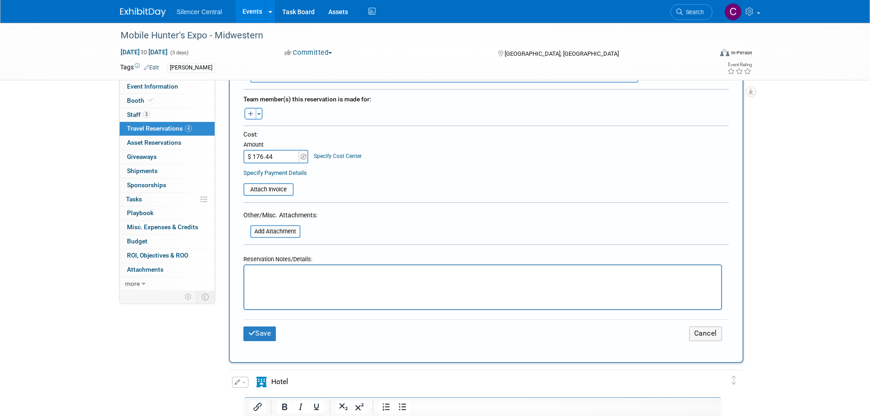
click at [289, 278] on p "Rich Text Area. Press ALT-0 for help." at bounding box center [482, 274] width 466 height 10
click at [266, 336] on button "Save" at bounding box center [259, 333] width 33 height 14
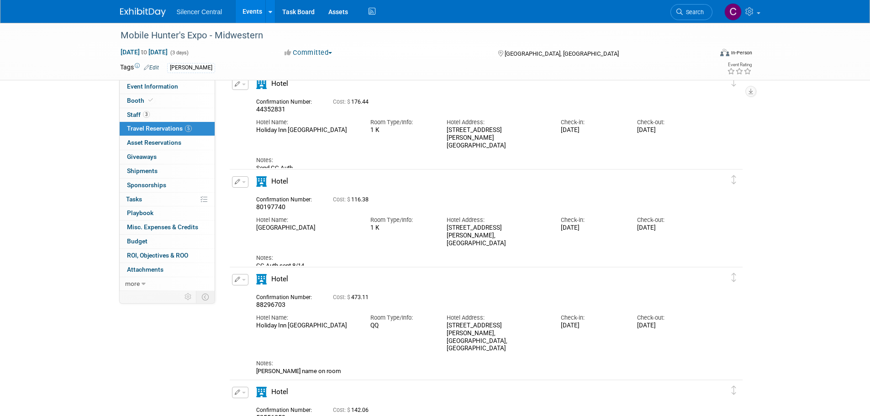
scroll to position [0, 0]
